Goal: Transaction & Acquisition: Purchase product/service

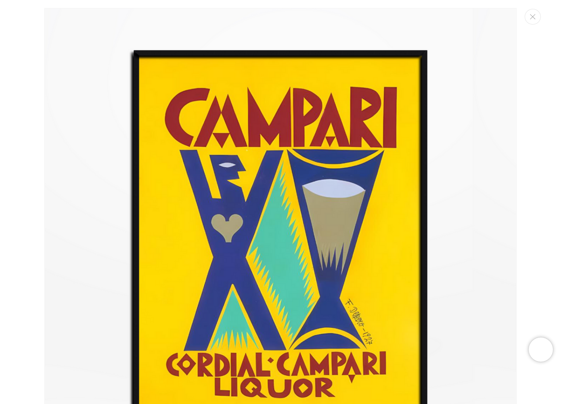
scroll to position [8, 0]
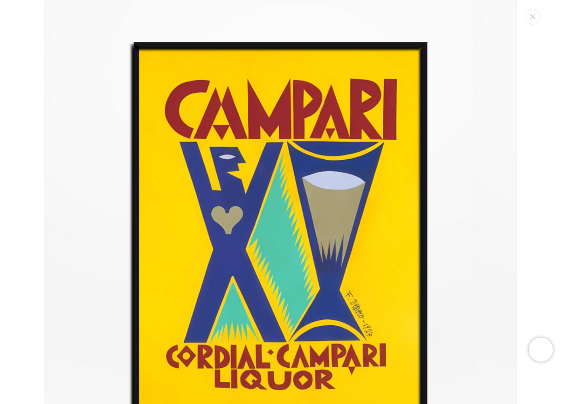
click at [247, 197] on img "Media gallery" at bounding box center [280, 236] width 472 height 472
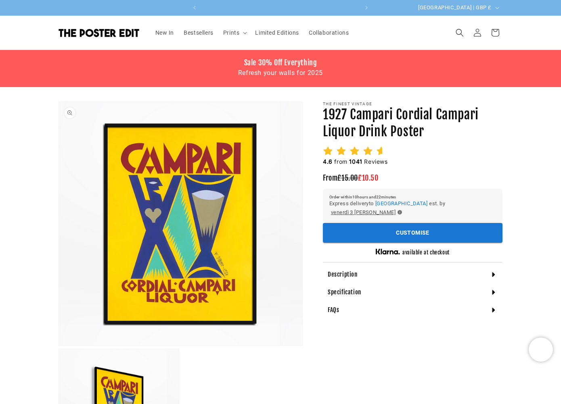
scroll to position [0, 315]
click at [59, 345] on button "Open media 1 in modal" at bounding box center [59, 345] width 0 height 0
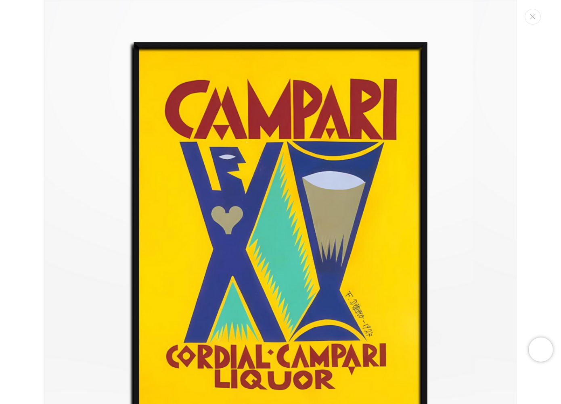
click at [77, 45] on img "Media gallery" at bounding box center [280, 236] width 472 height 472
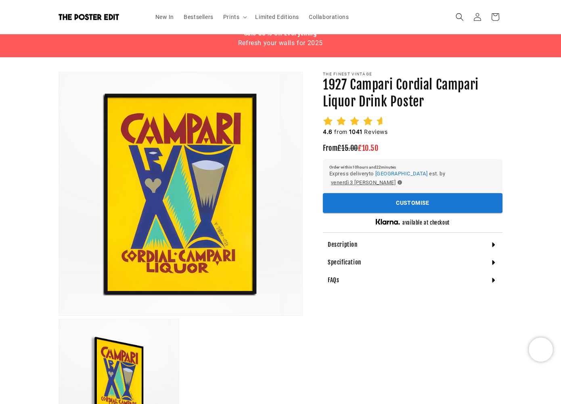
scroll to position [142, 0]
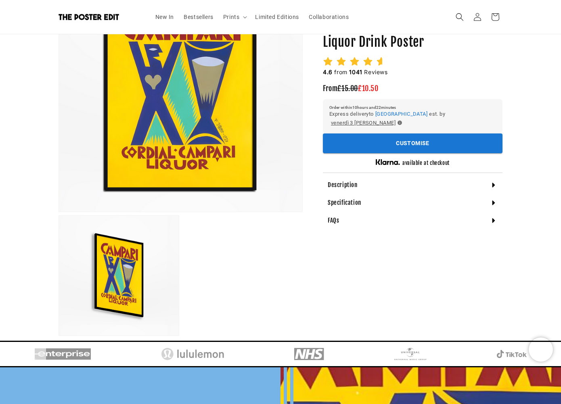
click at [396, 256] on div "The Finest Vintage 1927 Campari Cordial Campari Liquor Drink Poster 1927 Campar…" at bounding box center [403, 148] width 200 height 376
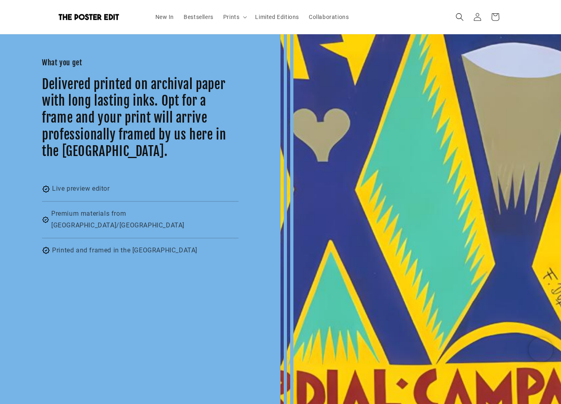
scroll to position [553, 0]
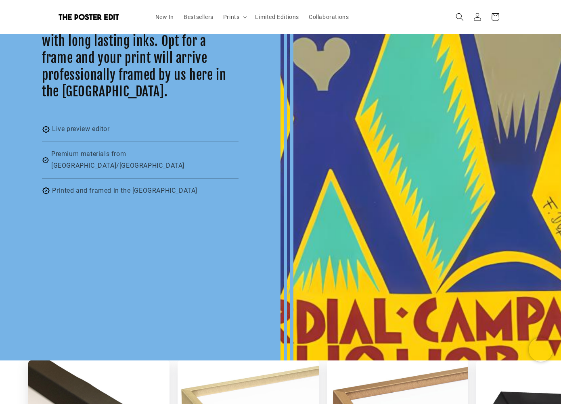
click at [430, 236] on div at bounding box center [420, 158] width 280 height 404
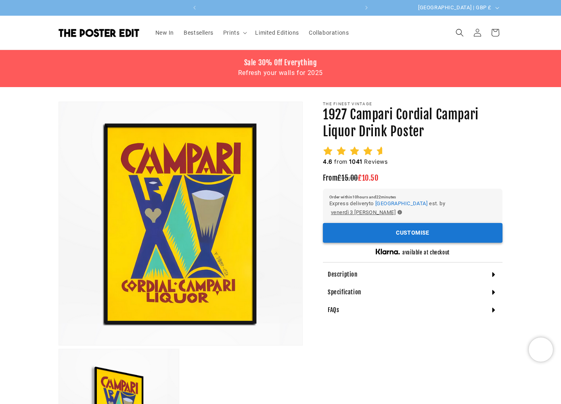
scroll to position [0, 315]
click at [384, 226] on button "Customise" at bounding box center [413, 233] width 180 height 20
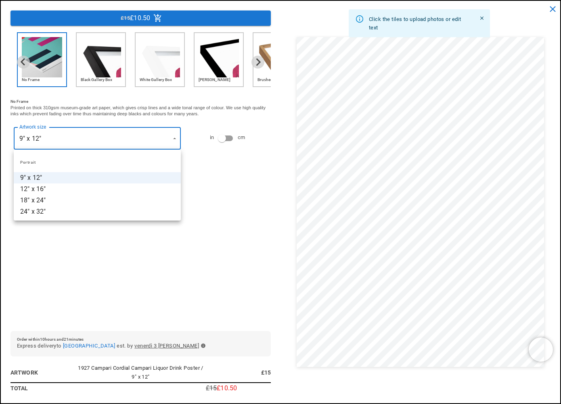
click at [114, 199] on li "18" x 24"" at bounding box center [97, 200] width 167 height 11
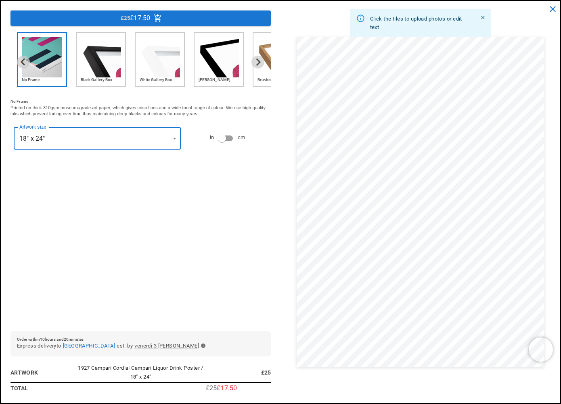
scroll to position [0, 315]
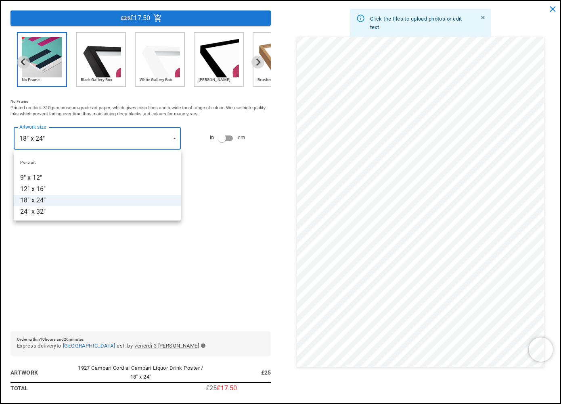
scroll to position [0, 0]
click at [75, 211] on li "24" x 32"" at bounding box center [97, 211] width 167 height 11
type input "*********"
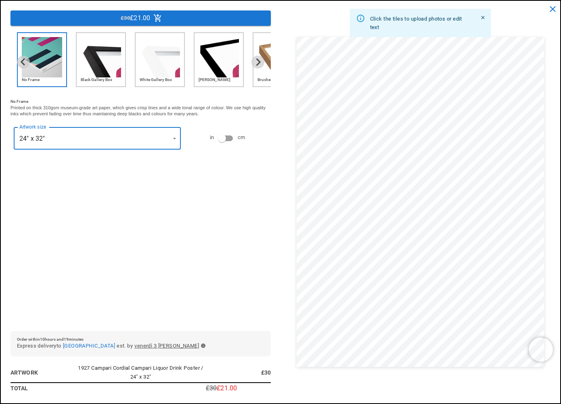
scroll to position [0, 157]
